Goal: Information Seeking & Learning: Check status

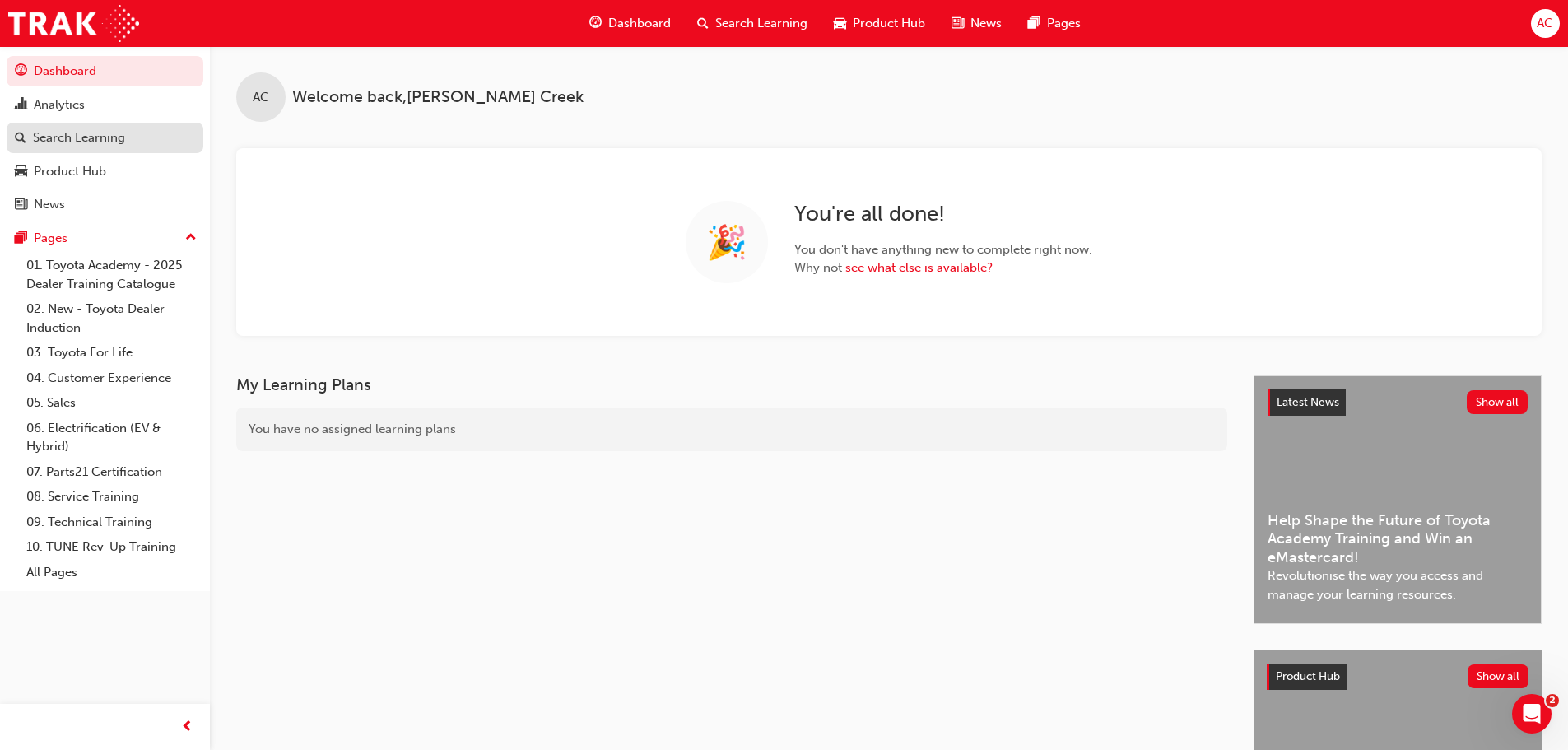
click at [121, 140] on div "Search Learning" at bounding box center [79, 138] width 93 height 19
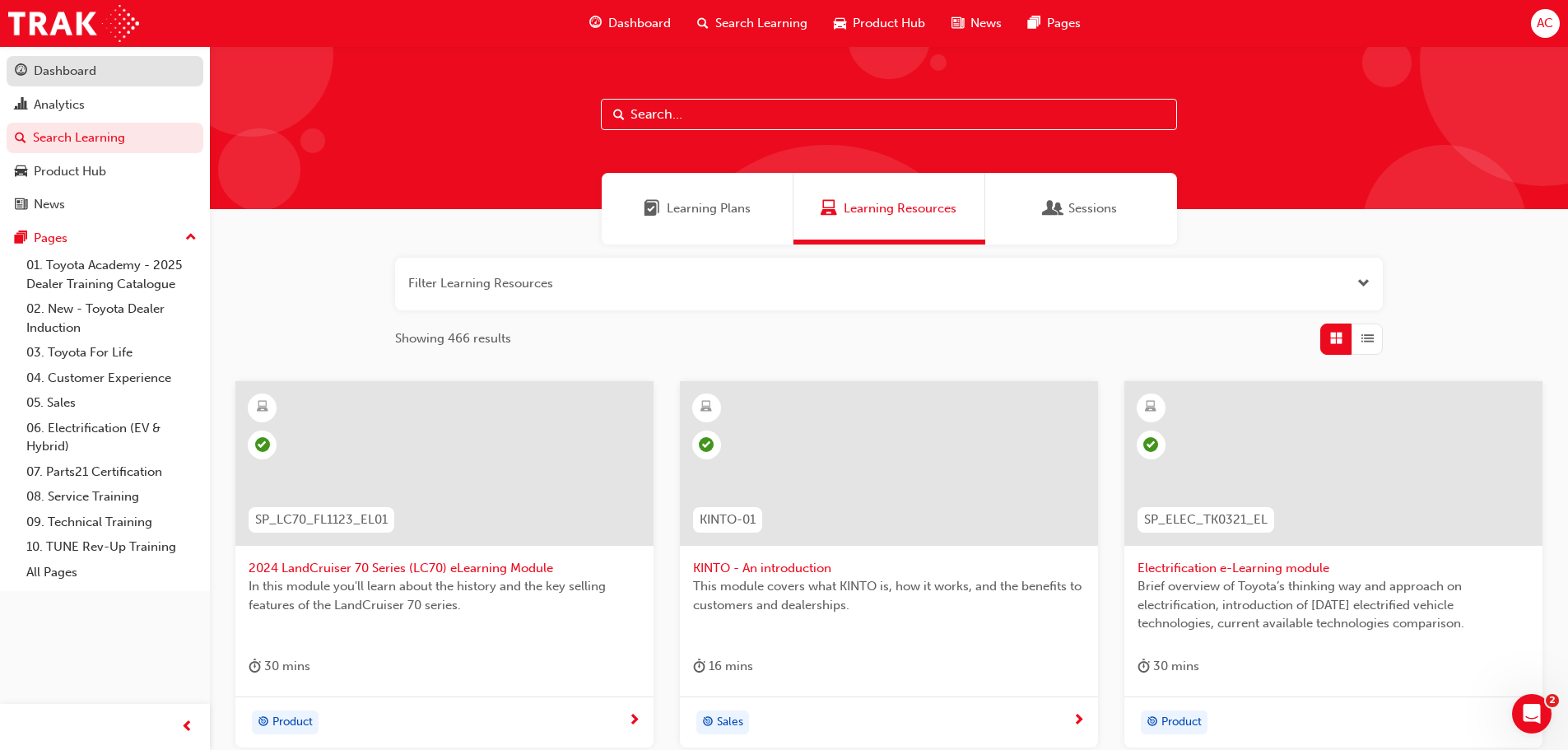
click at [177, 71] on div "Dashboard" at bounding box center [105, 72] width 180 height 21
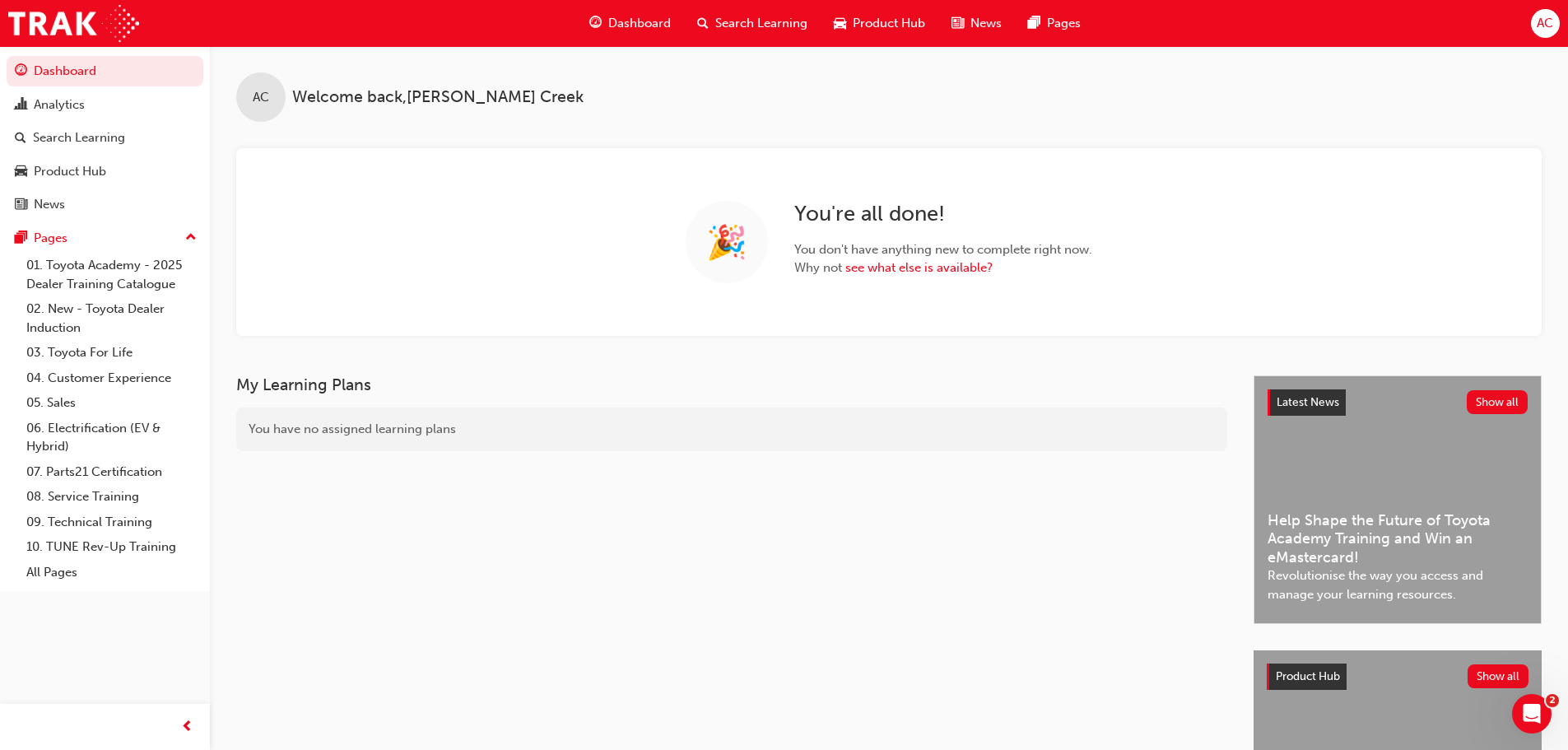
click at [171, 119] on button "Dashboard Analytics Search Learning Product Hub News Pages" at bounding box center [105, 137] width 197 height 171
click at [171, 113] on div "Analytics" at bounding box center [105, 105] width 180 height 21
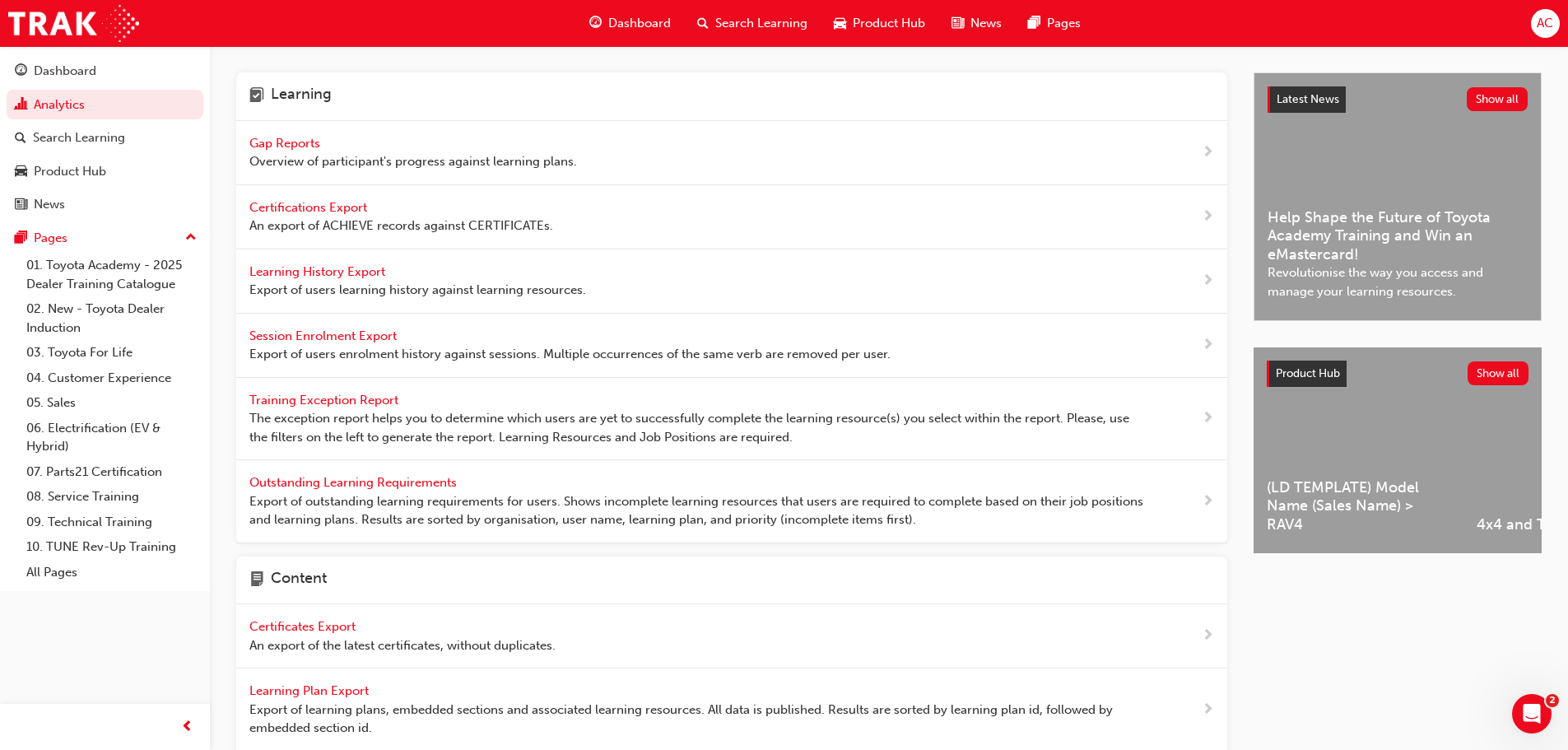
click at [273, 140] on span "Gap Reports" at bounding box center [286, 143] width 74 height 15
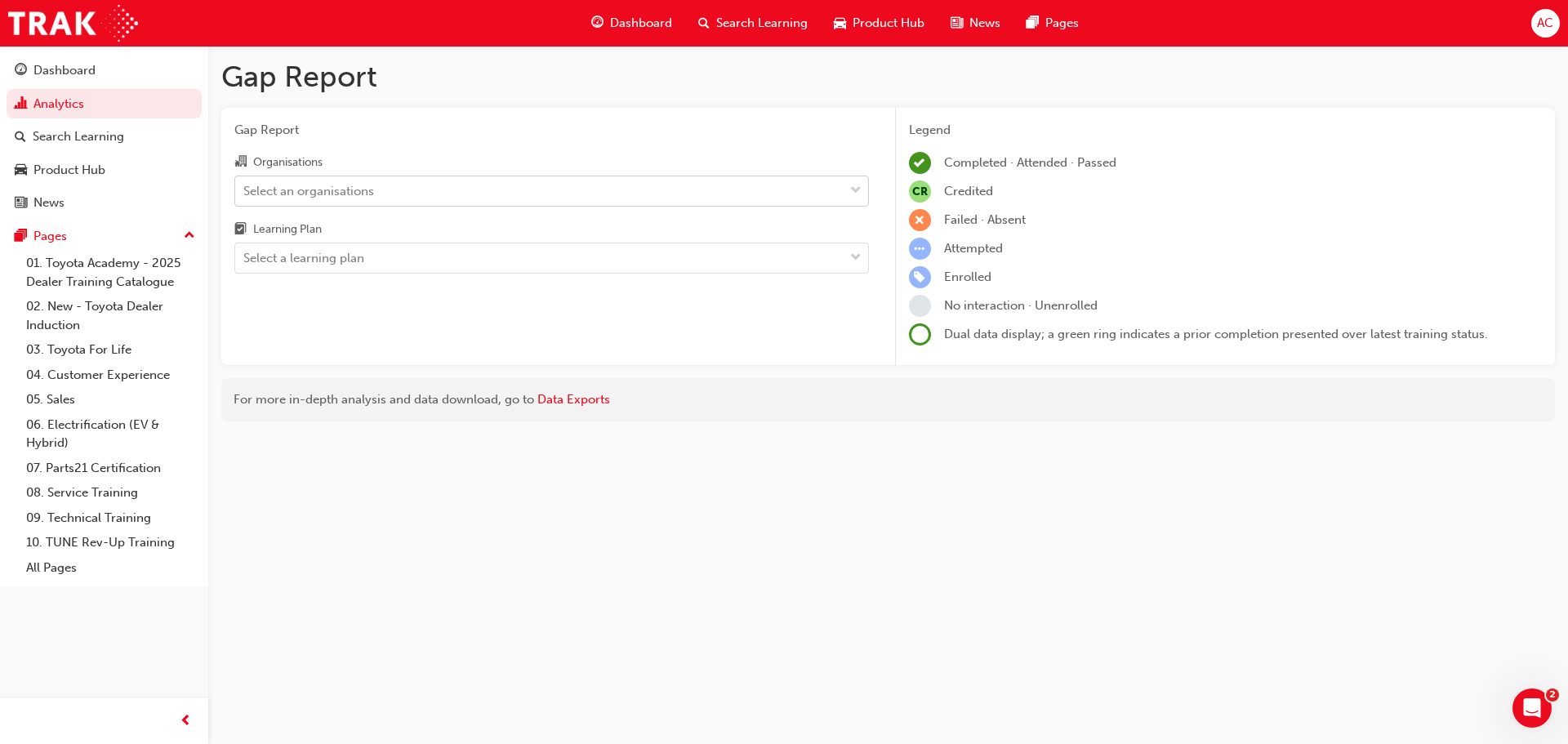
click at [854, 190] on span "down-icon" at bounding box center [856, 191] width 11 height 21
click at [245, 190] on input "Organisations Select an organisations" at bounding box center [244, 189] width 2 height 14
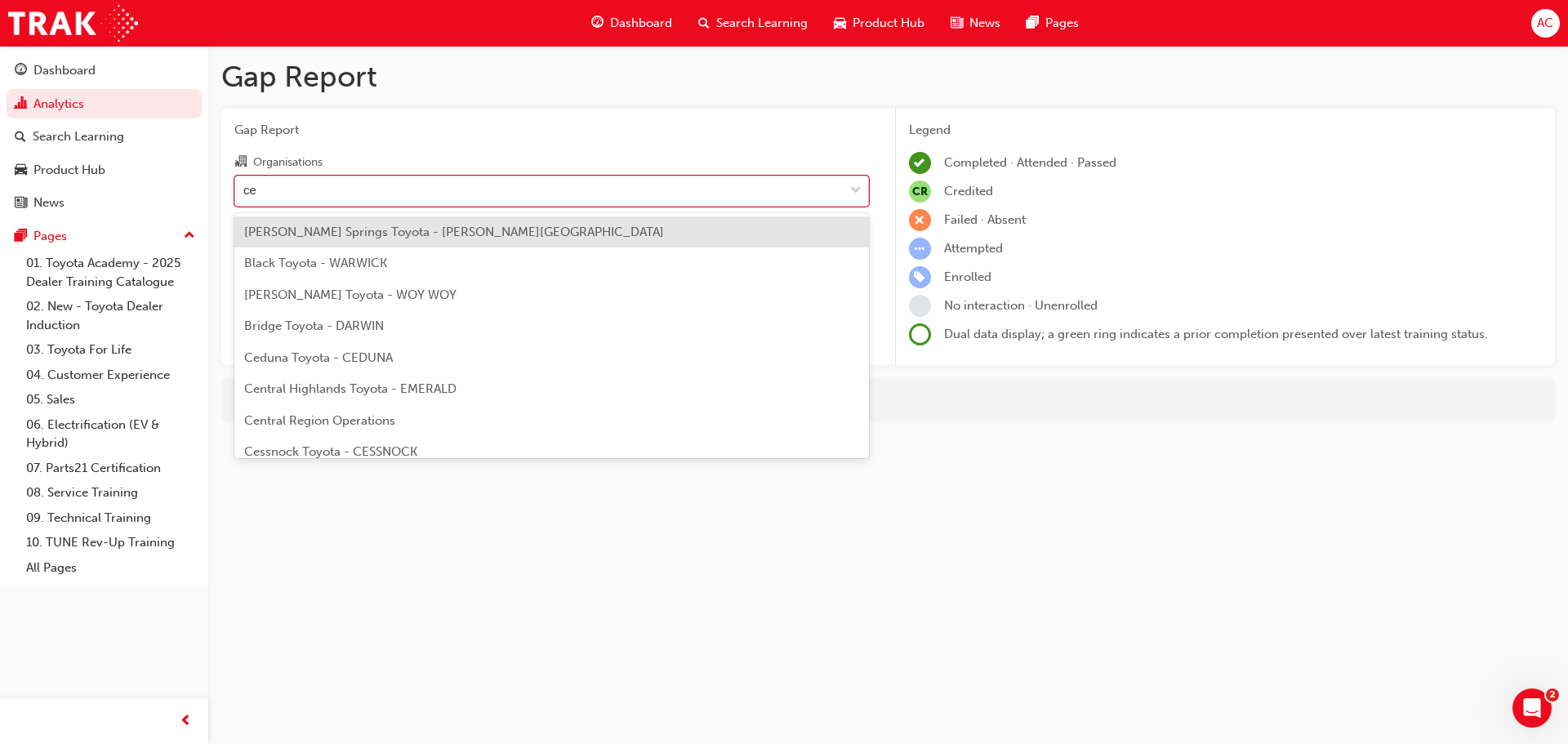
type input "ced"
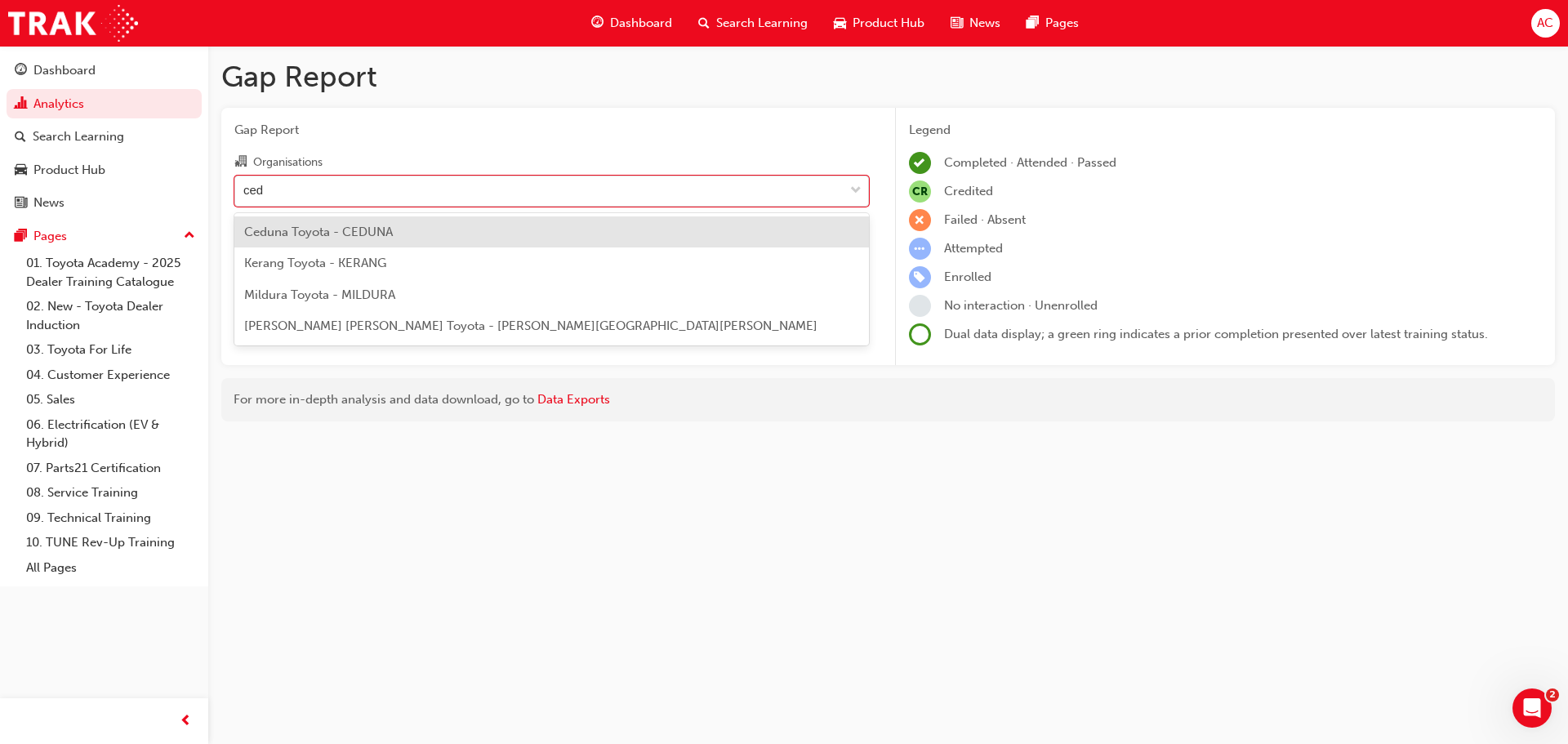
click at [434, 238] on div "Ceduna Toyota - CEDUNA" at bounding box center [552, 233] width 634 height 32
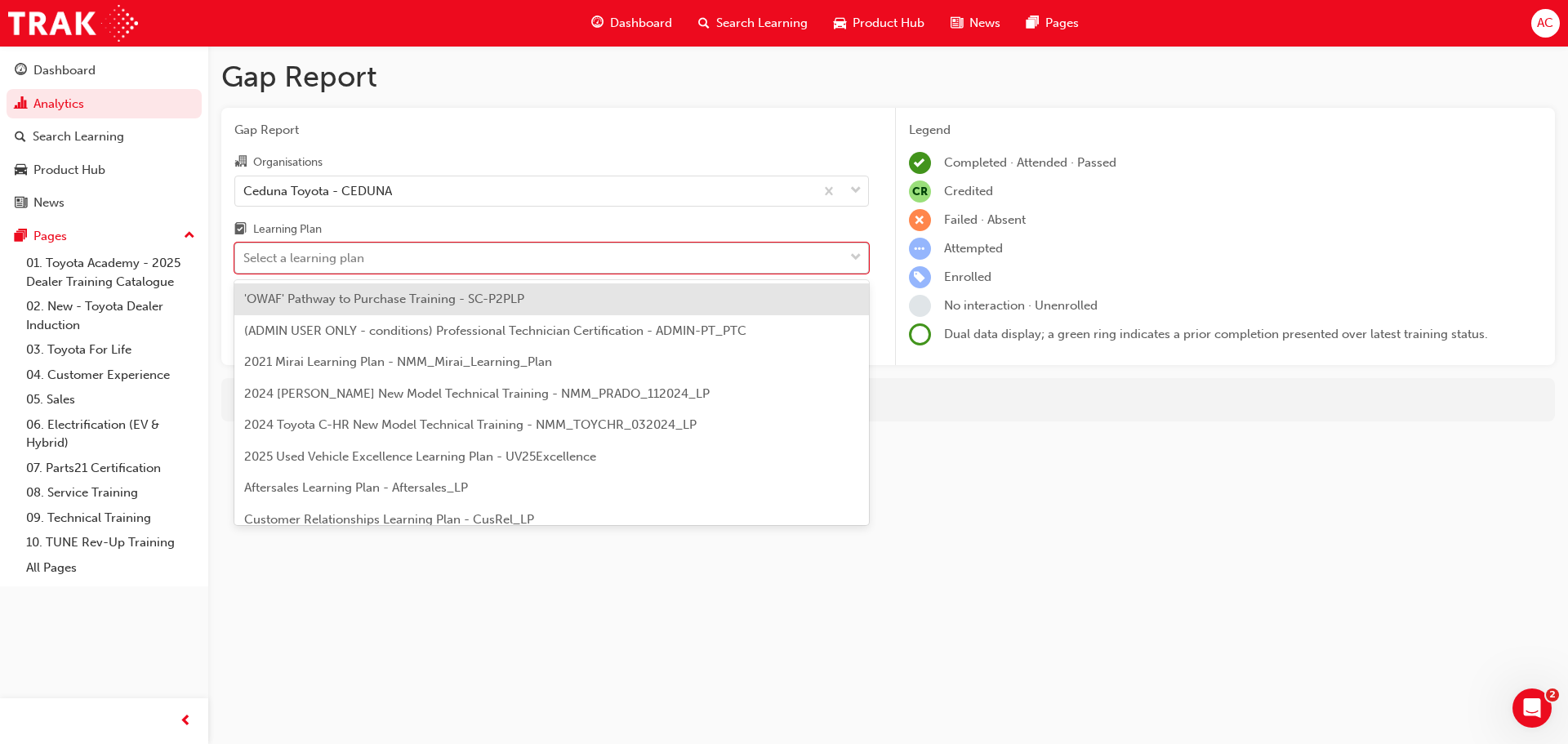
click at [449, 250] on div "Select a learning plan" at bounding box center [539, 258] width 609 height 28
click at [245, 251] on input "Learning Plan option 'OWAF' Pathway to Purchase Training - SC-P2PLP focused, 1 …" at bounding box center [244, 257] width 2 height 14
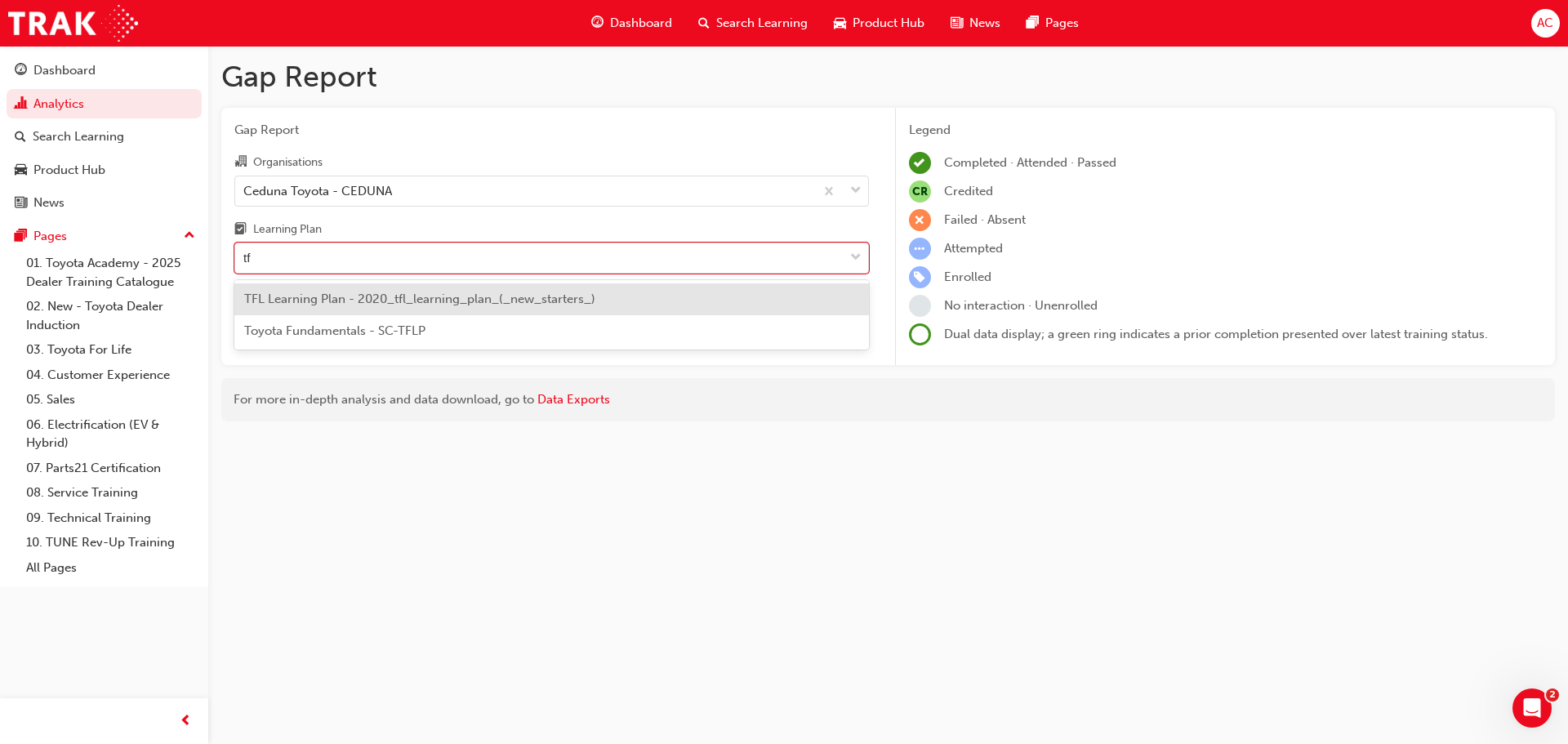
type input "tfl"
click at [540, 298] on span "TFL Learning Plan - 2020_tfl_learning_plan_(_new_starters_)" at bounding box center [419, 299] width 351 height 15
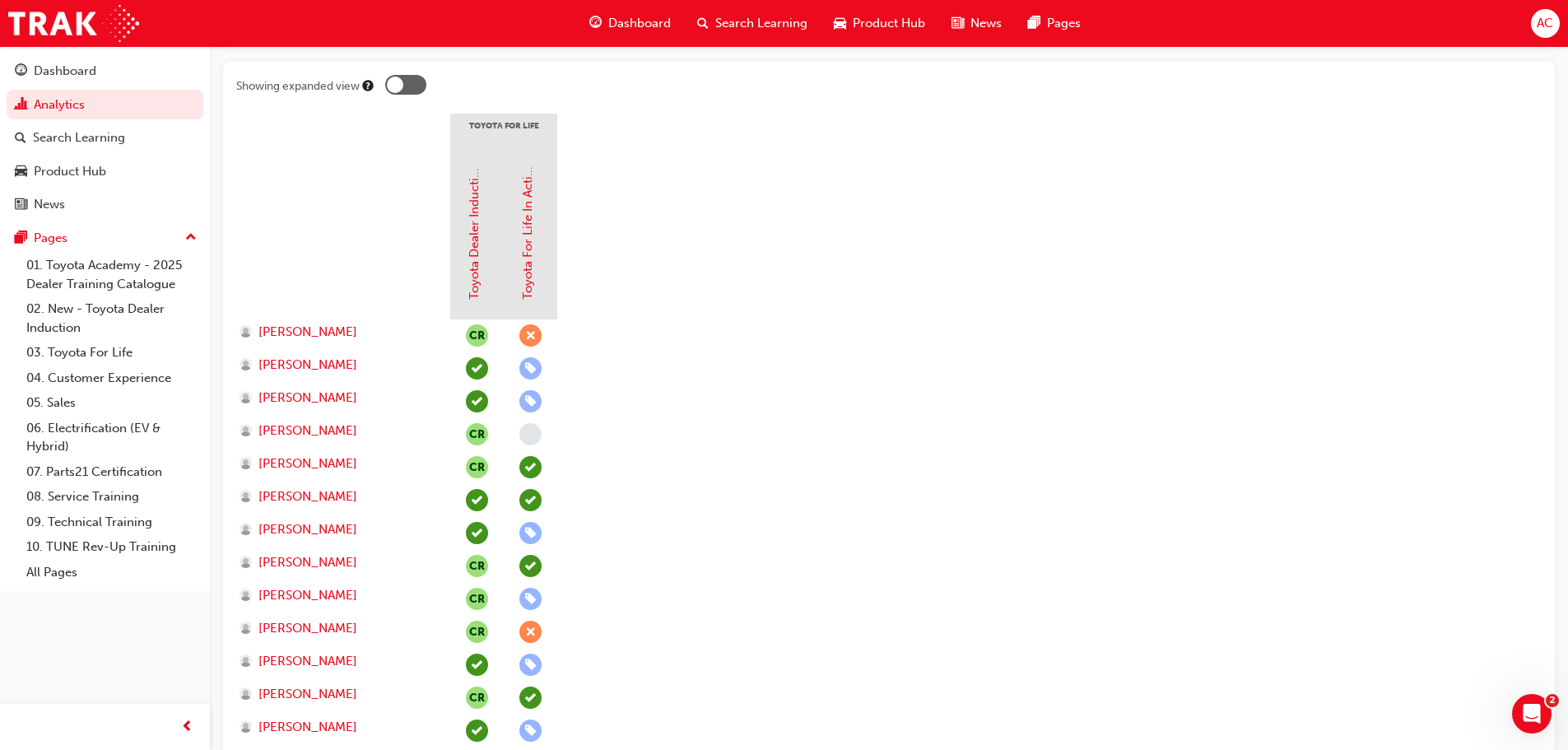
scroll to position [329, 0]
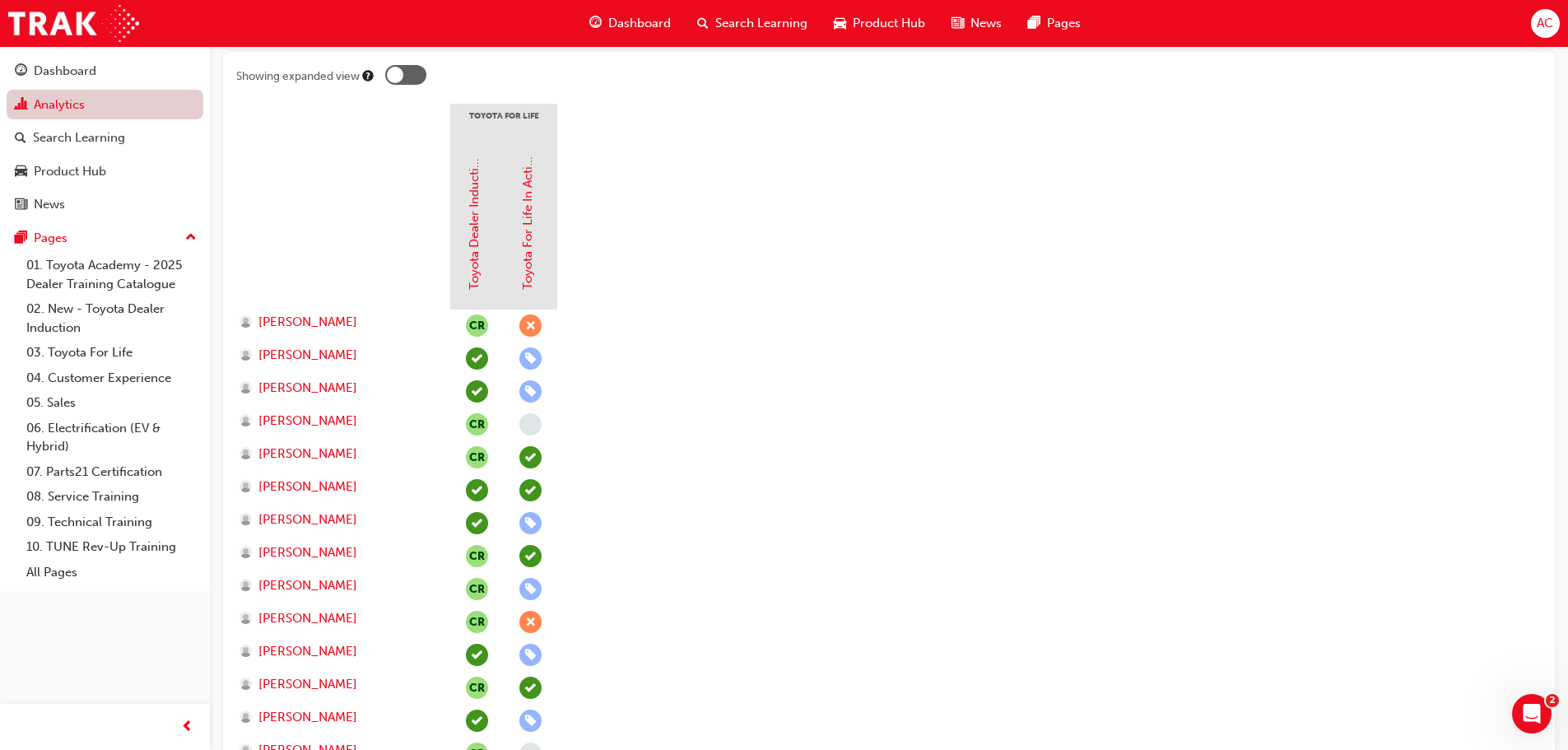
click at [63, 105] on link "Analytics" at bounding box center [105, 105] width 197 height 31
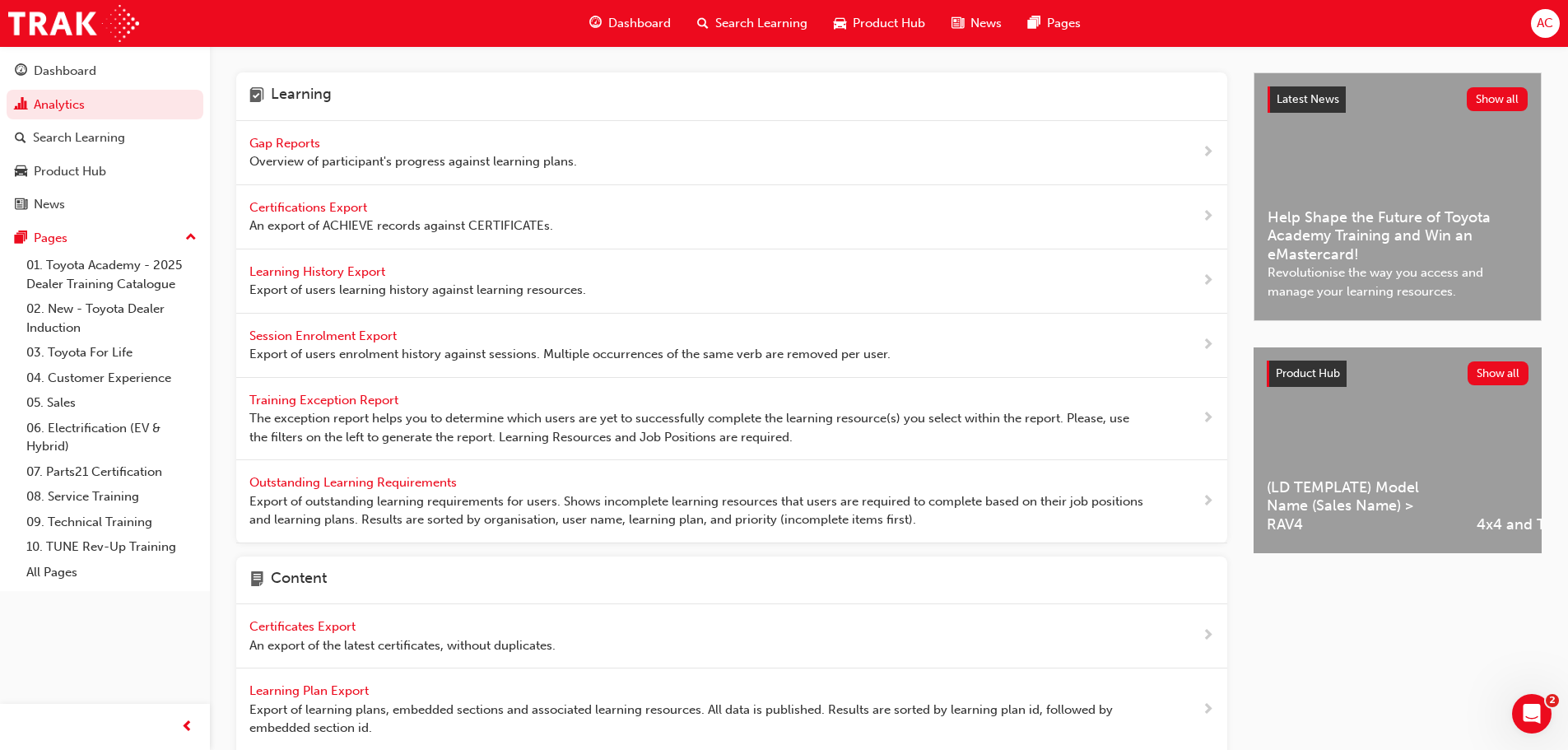
click at [303, 171] on span "Overview of participant's progress against learning plans." at bounding box center [412, 162] width 327 height 19
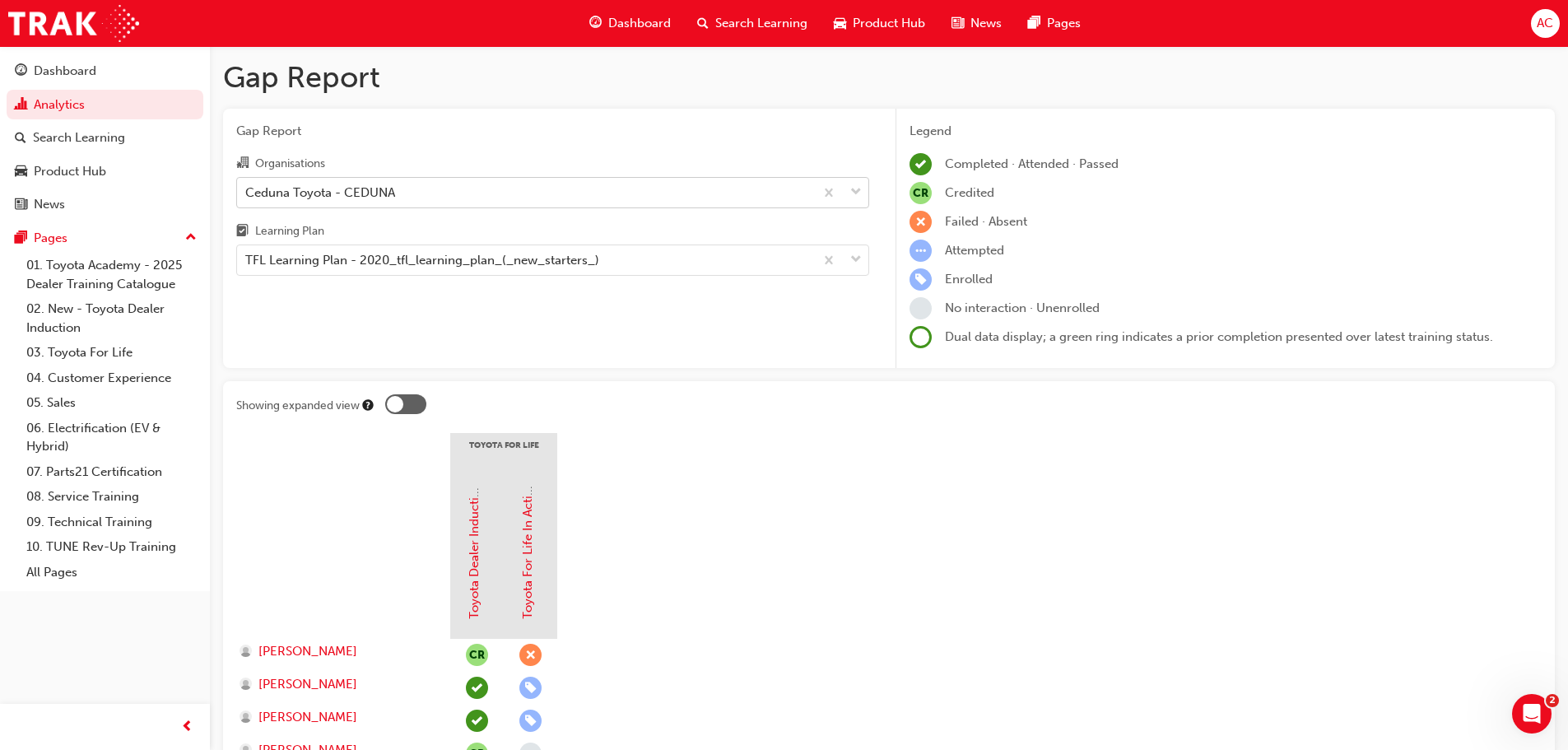
click at [346, 186] on div "Ceduna Toyota - CEDUNA" at bounding box center [320, 193] width 150 height 19
click at [247, 186] on input "Organisations Ceduna Toyota - CEDUNA" at bounding box center [246, 191] width 2 height 14
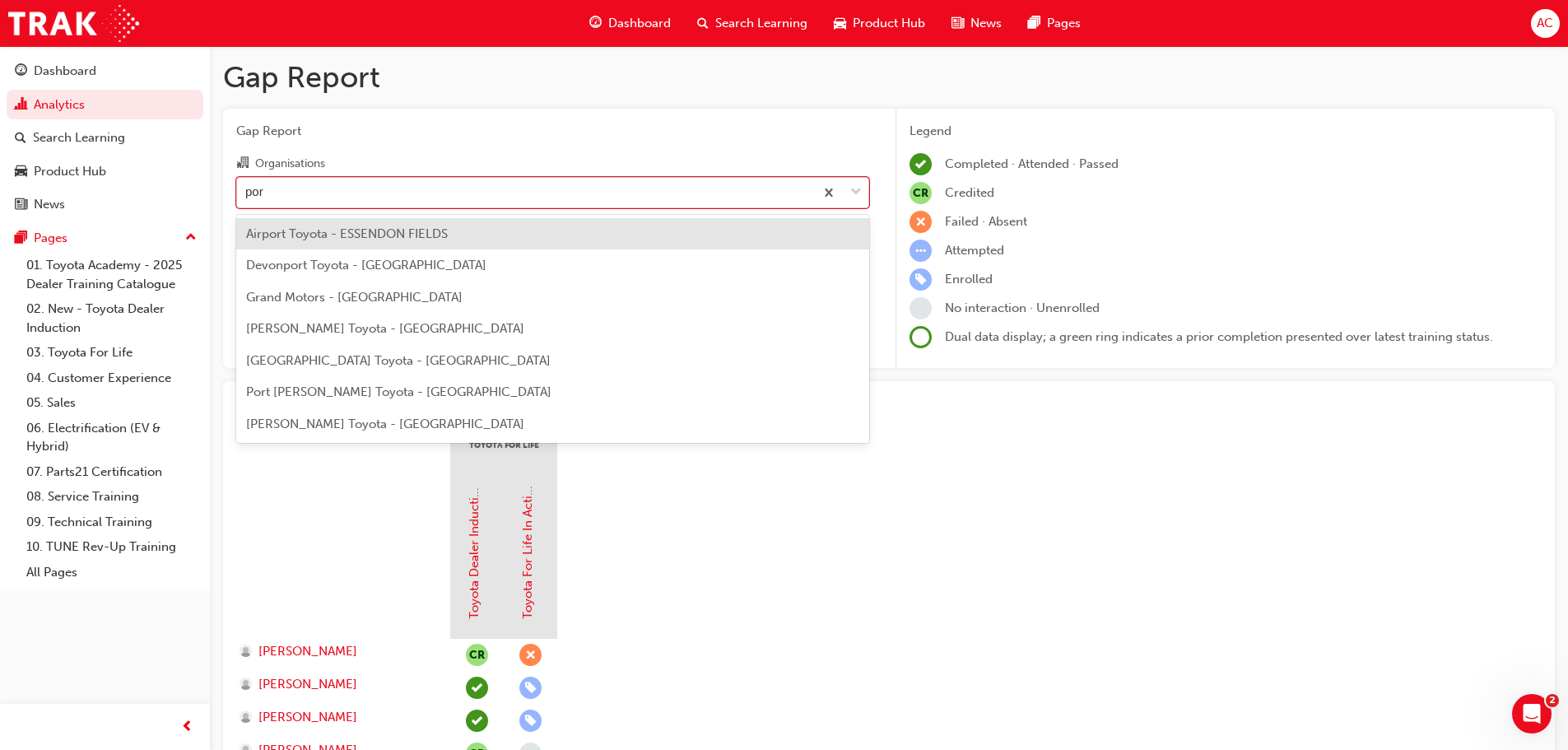
type input "port"
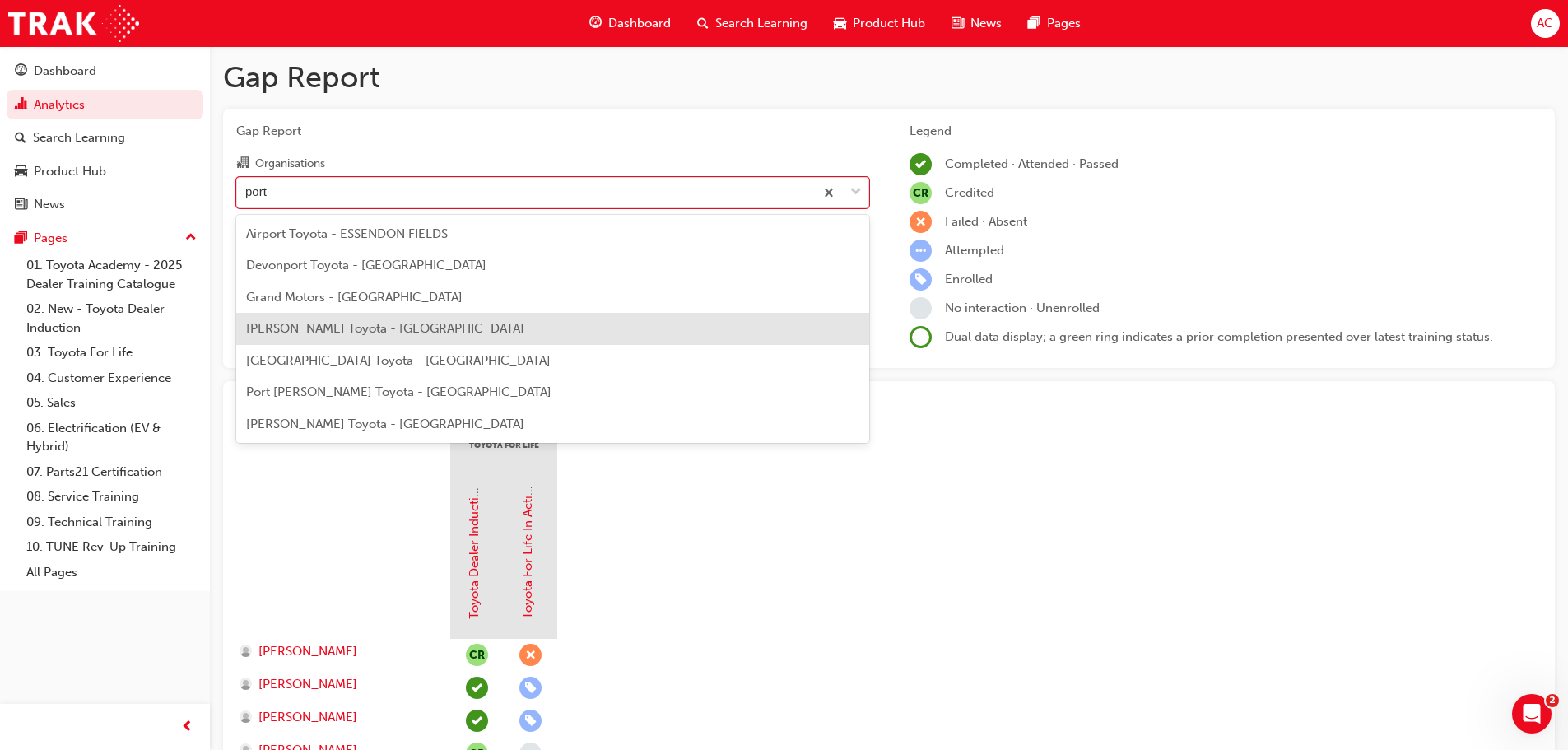
click at [434, 323] on span "[PERSON_NAME] Toyota - [GEOGRAPHIC_DATA]" at bounding box center [386, 328] width 279 height 15
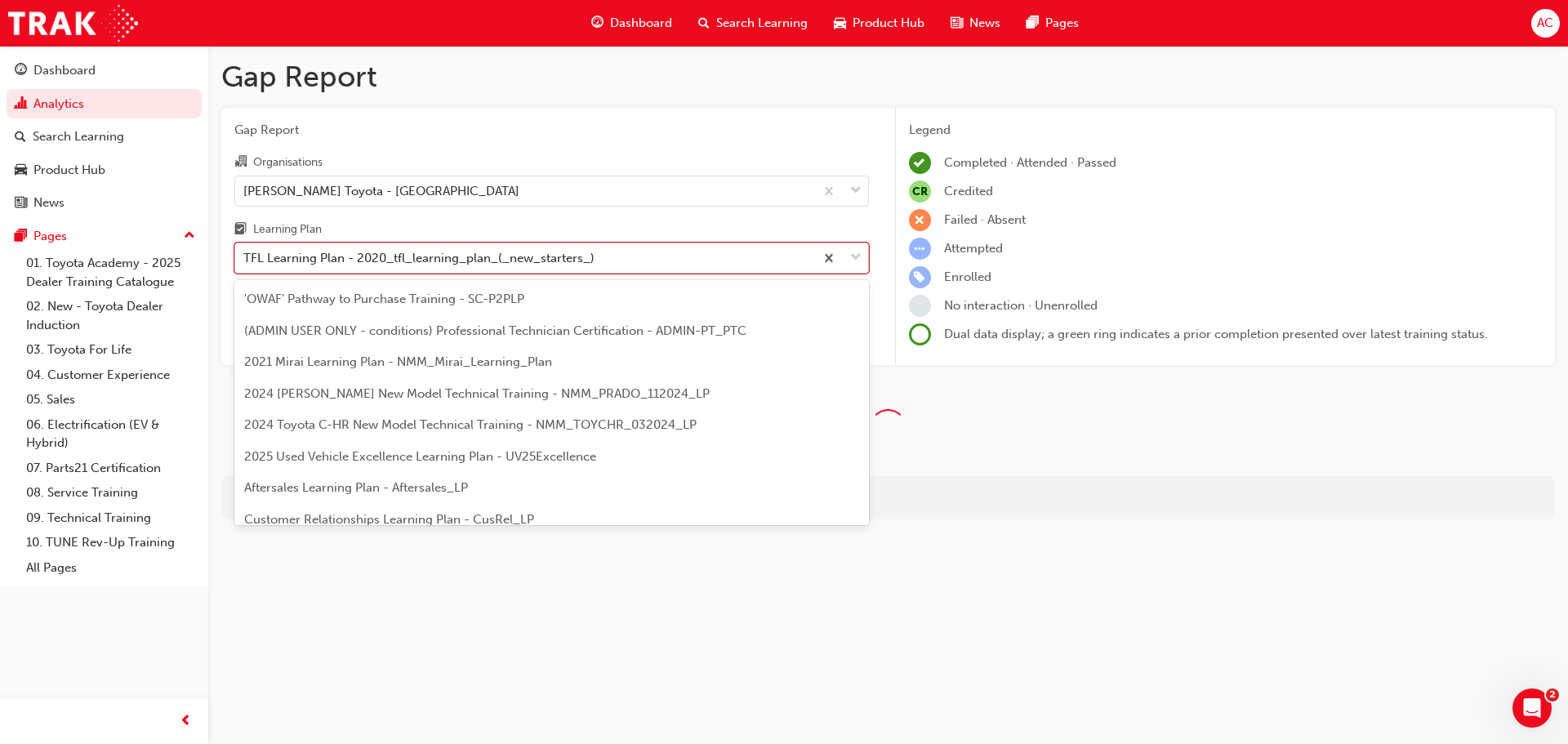
click at [480, 255] on div "TFL Learning Plan - 2020_tfl_learning_plan_(_new_starters_)" at bounding box center [419, 258] width 351 height 19
click at [245, 255] on input "Learning Plan option TFL Learning Plan - 2020_tfl_learning_plan_(_new_starters_…" at bounding box center [244, 257] width 2 height 14
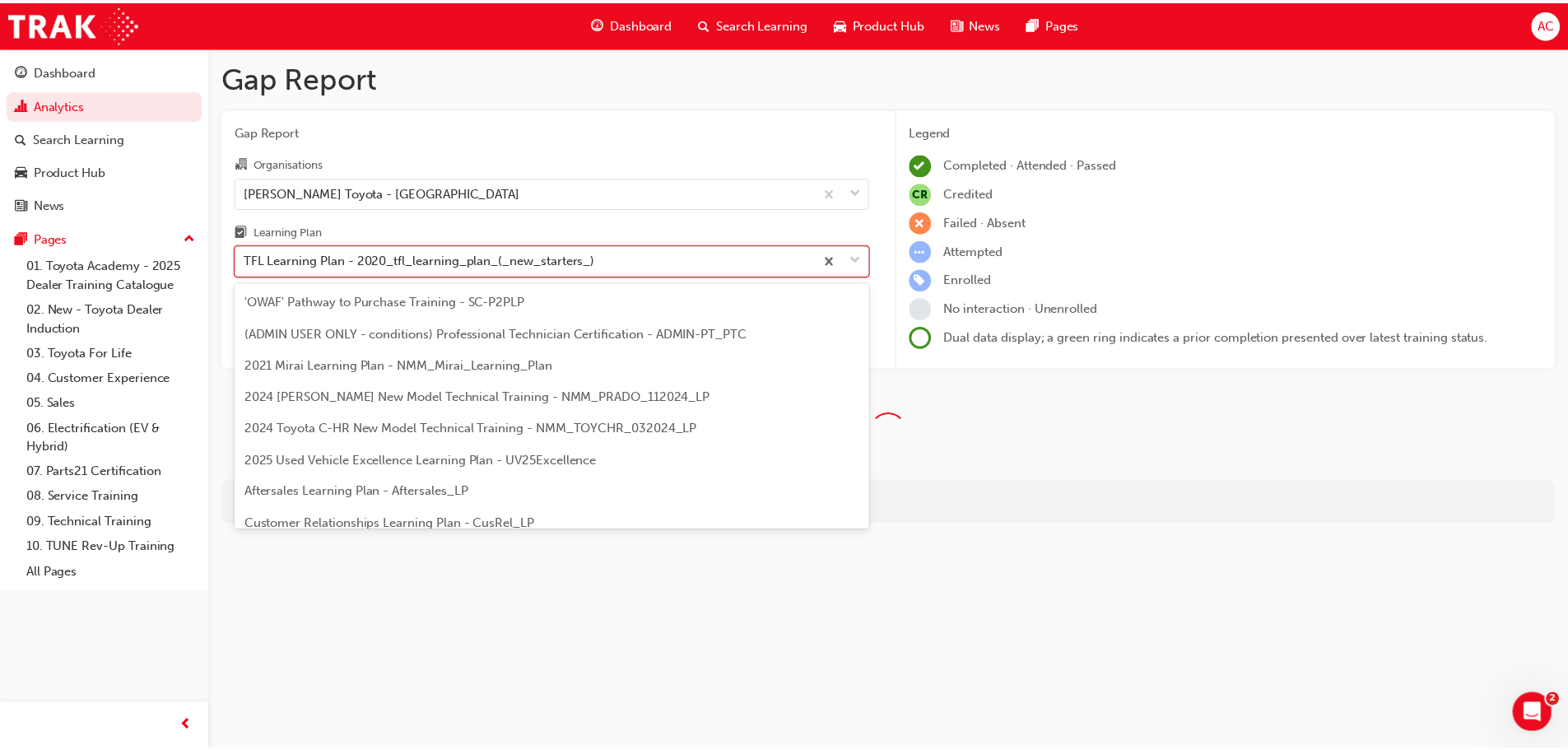
scroll to position [813, 0]
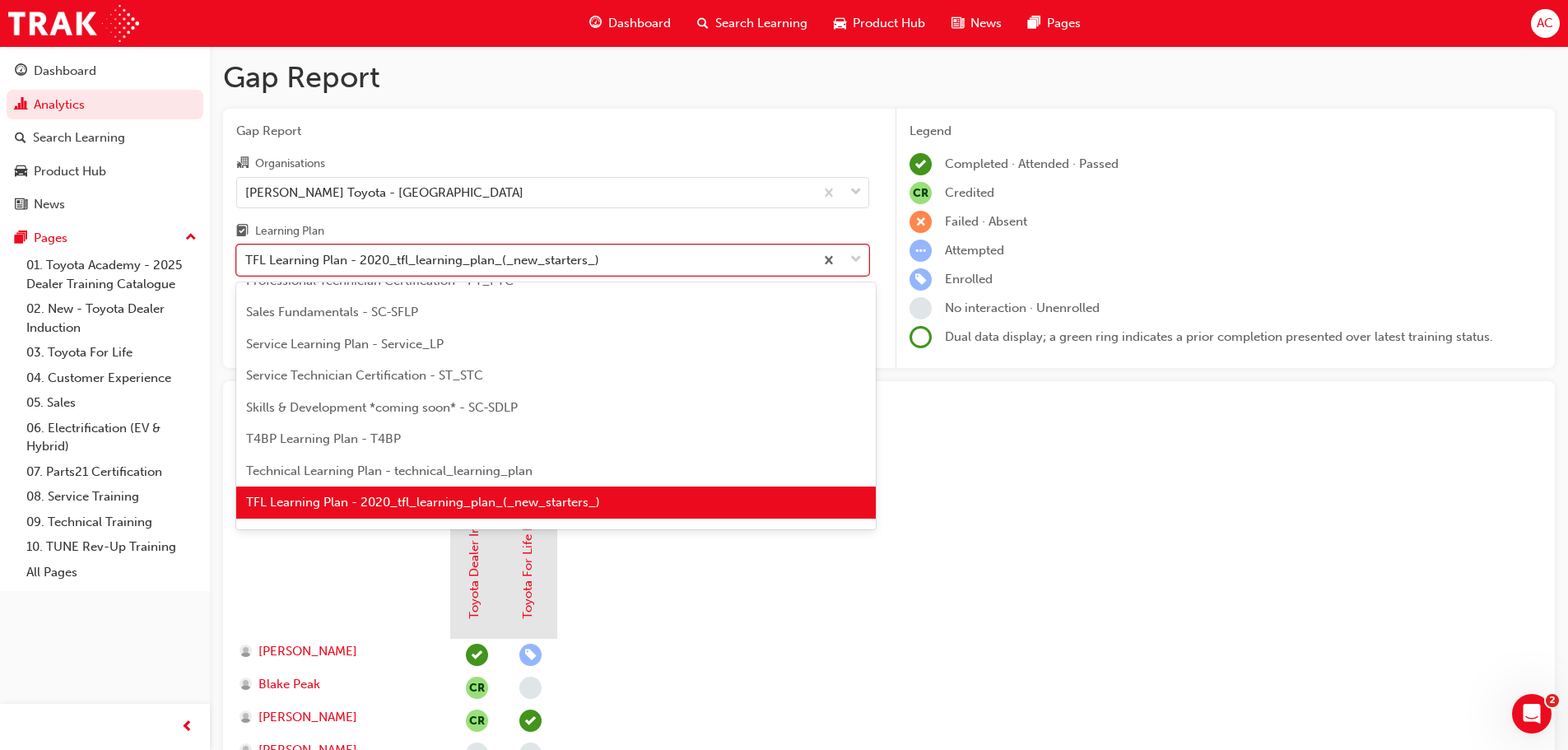
type input "w"
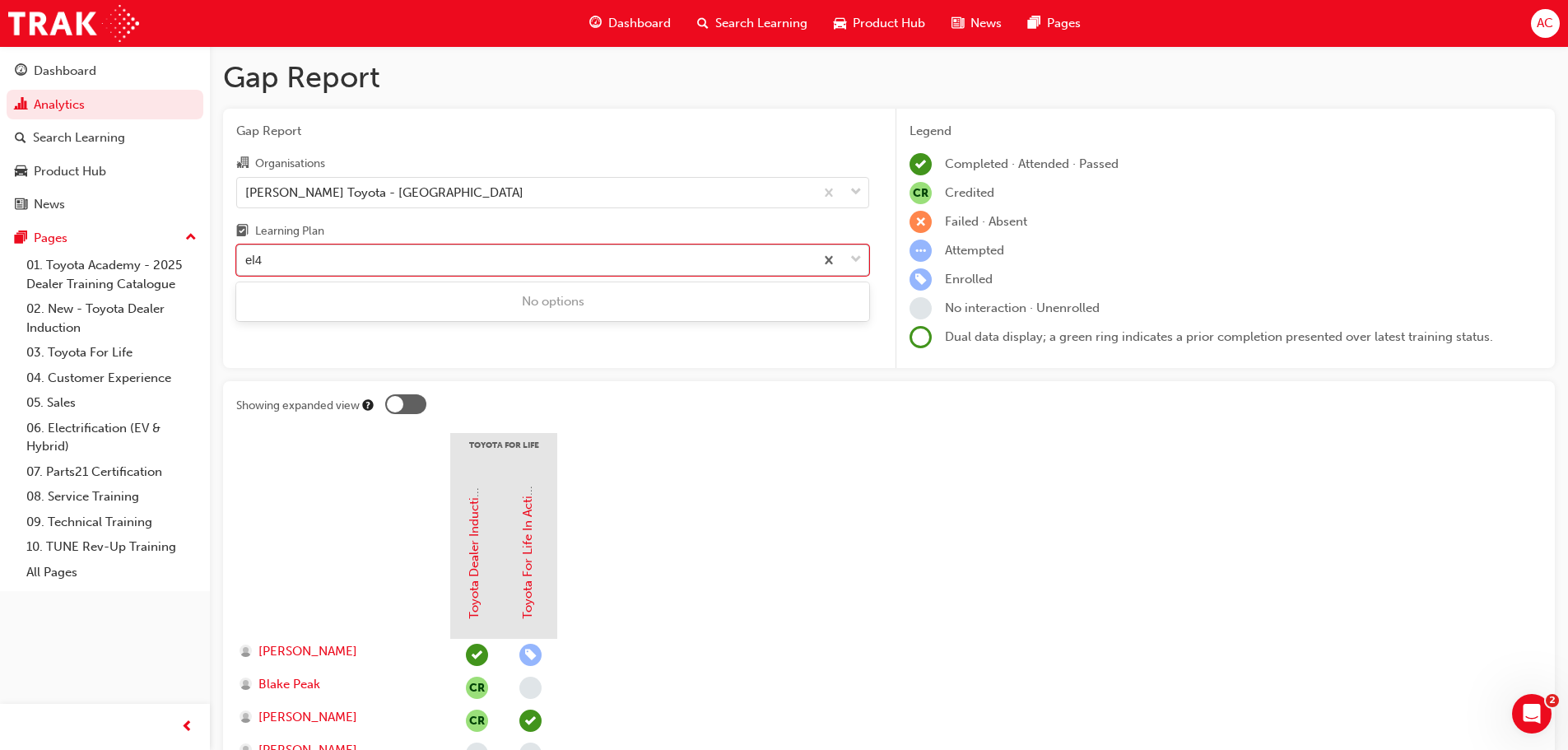
type input "el"
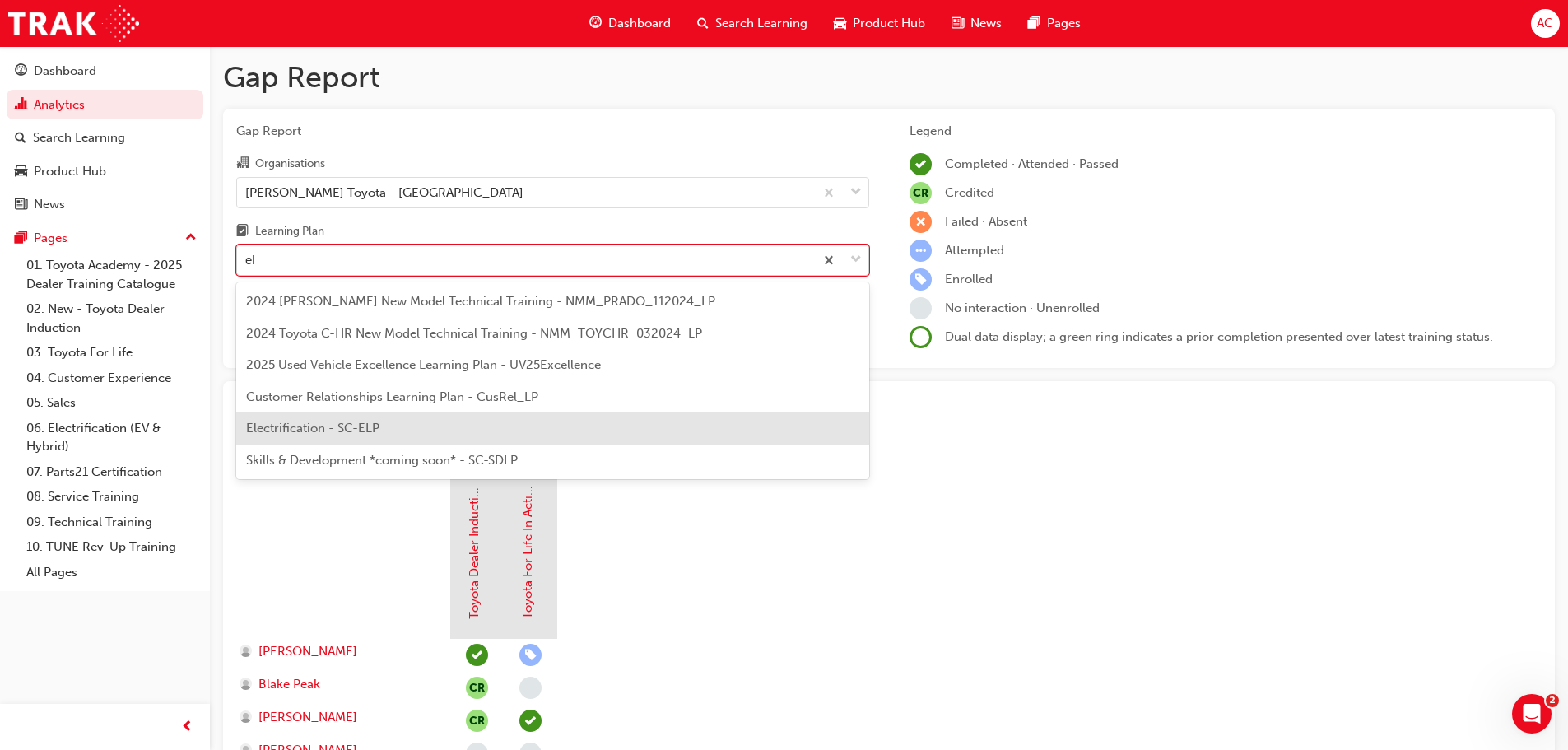
click at [393, 432] on div "Electrification - SC-ELP" at bounding box center [553, 428] width 633 height 32
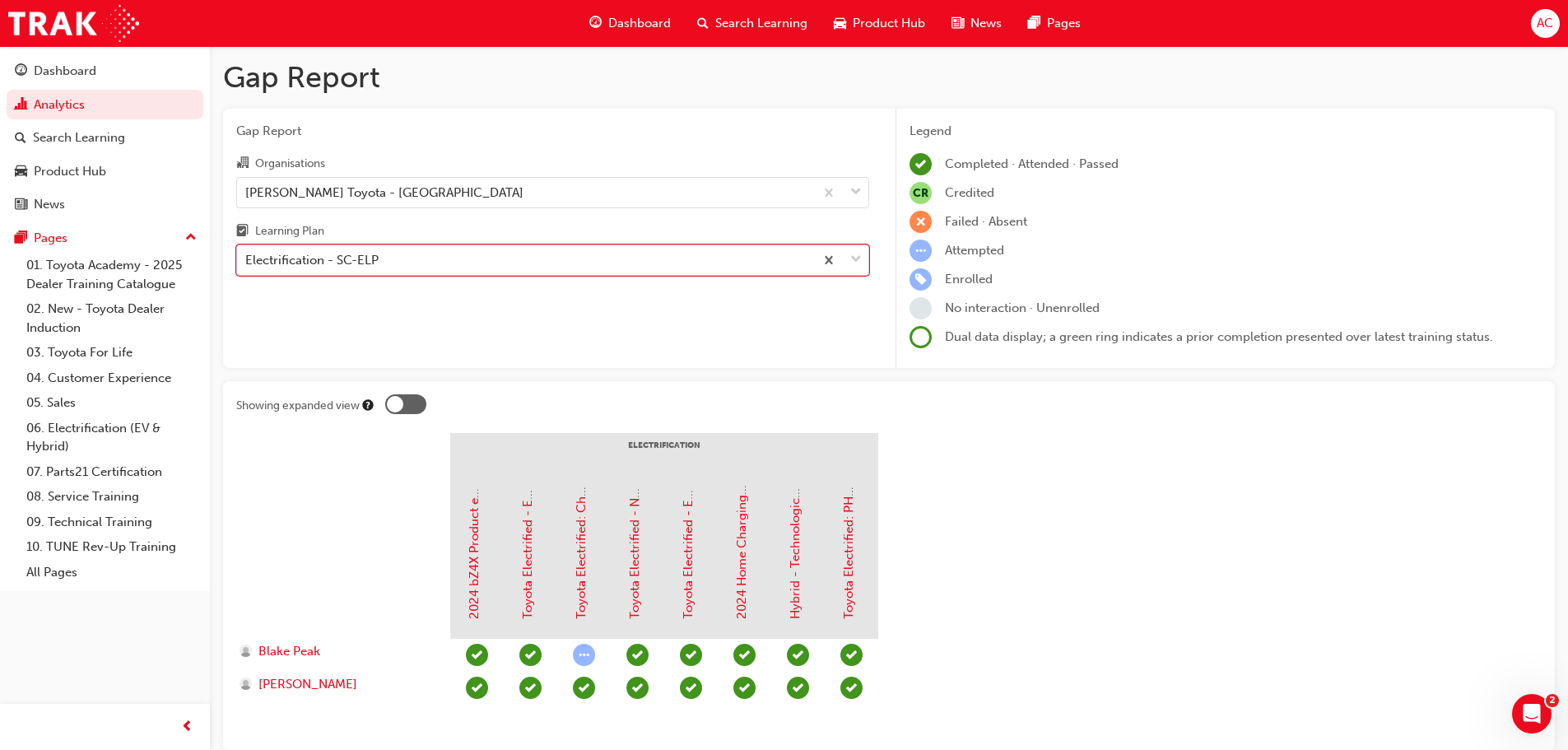
click at [854, 256] on span "down-icon" at bounding box center [856, 260] width 11 height 21
click at [247, 256] on input "Learning Plan option Electrification - SC-ELP, selected. 0 results available. S…" at bounding box center [246, 260] width 2 height 14
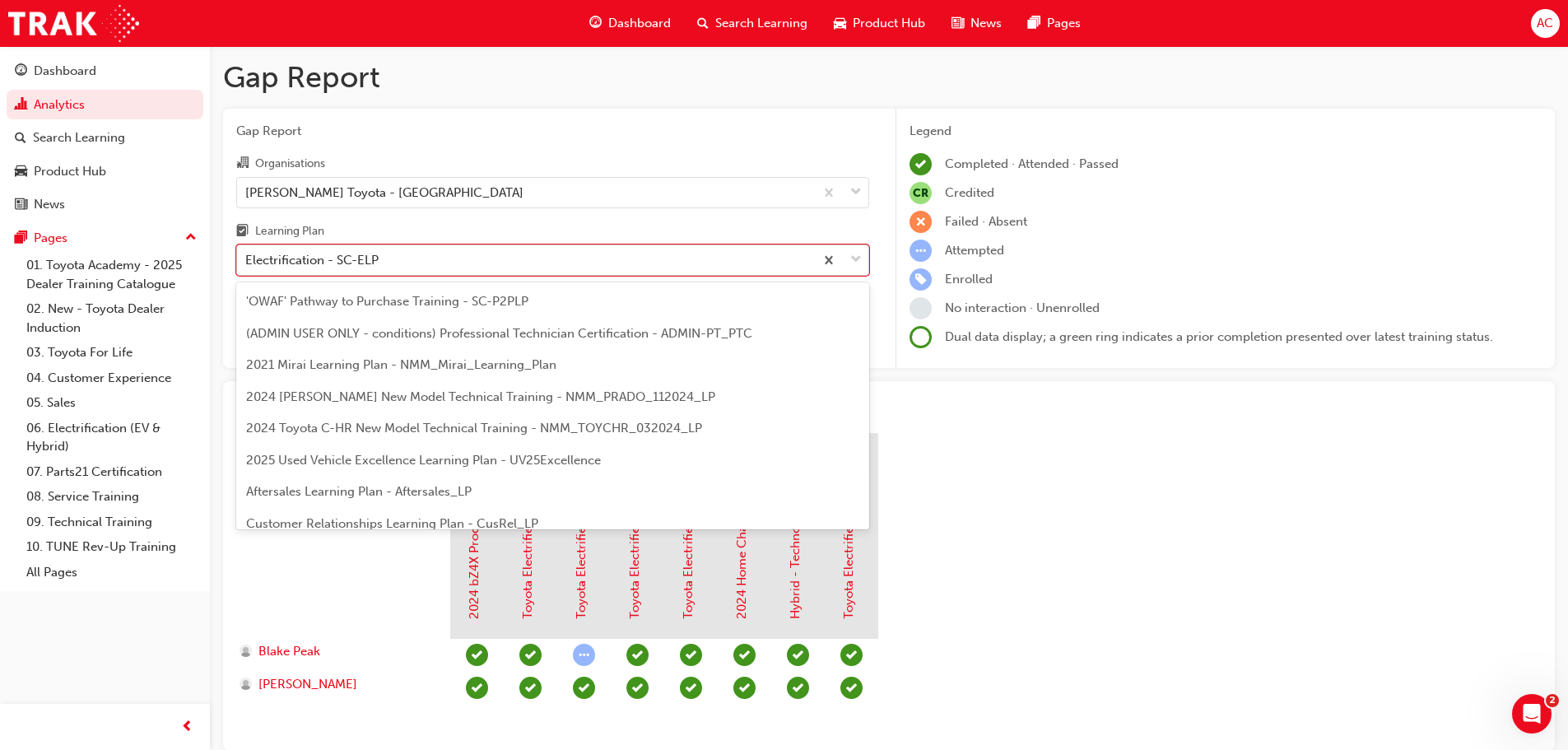
scroll to position [85, 0]
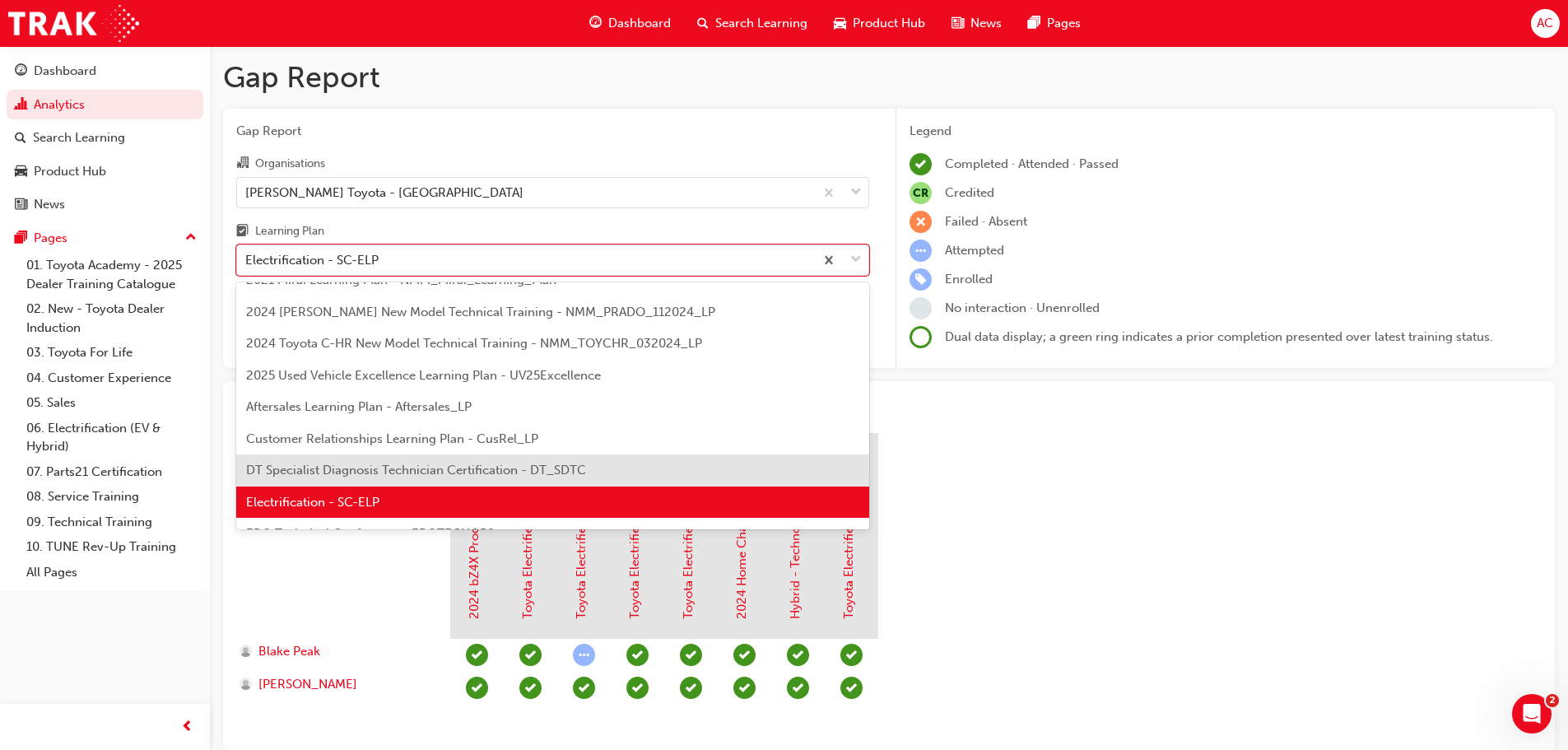
click at [367, 463] on span "DT Specialist Diagnosis Technician Certification - DT_SDTC" at bounding box center [416, 470] width 340 height 15
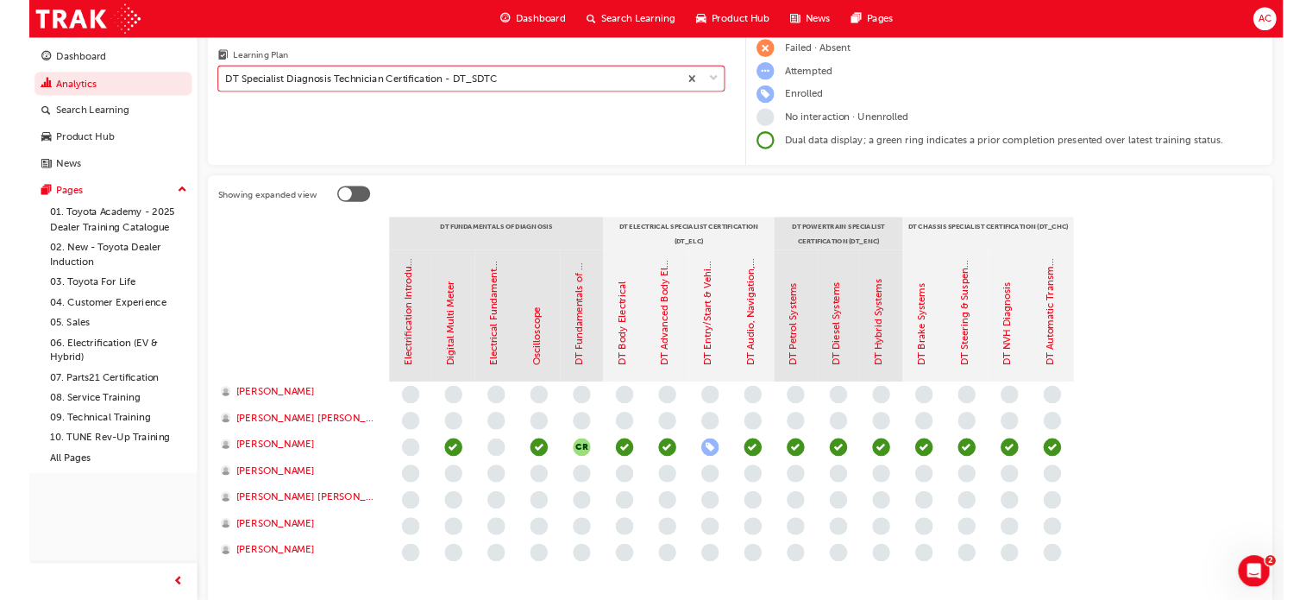
scroll to position [173, 0]
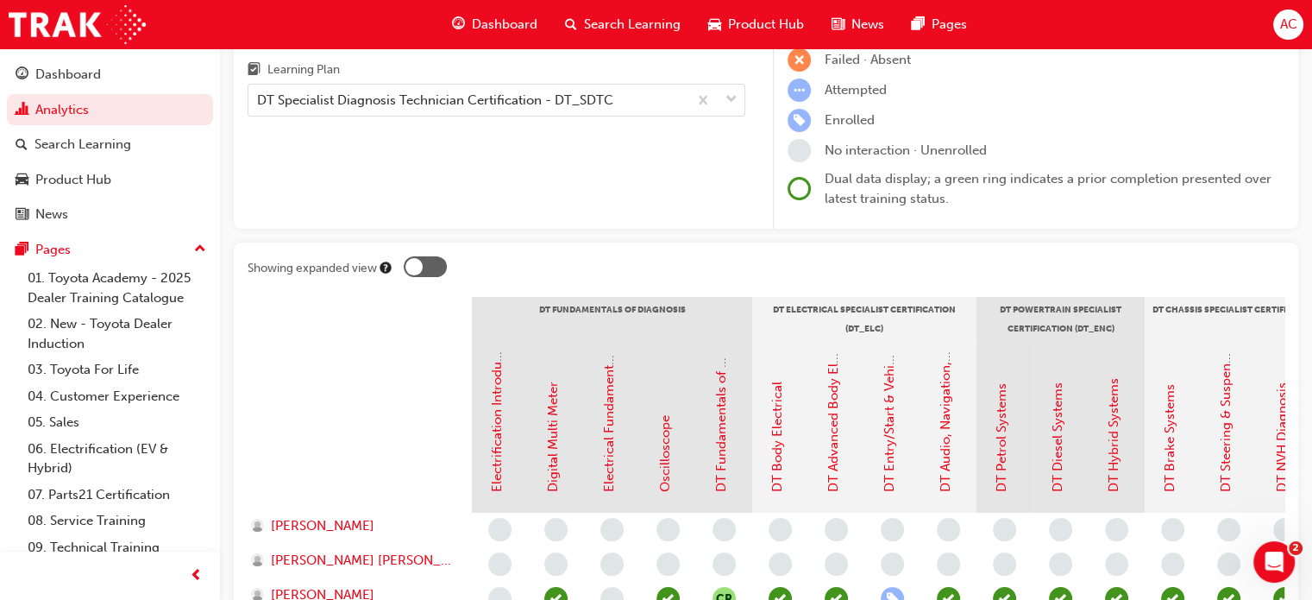
click at [368, 169] on div "Gap Report Organisations [PERSON_NAME] Toyota - [GEOGRAPHIC_DATA] Learning Plan…" at bounding box center [496, 85] width 525 height 288
